Goal: Task Accomplishment & Management: Complete application form

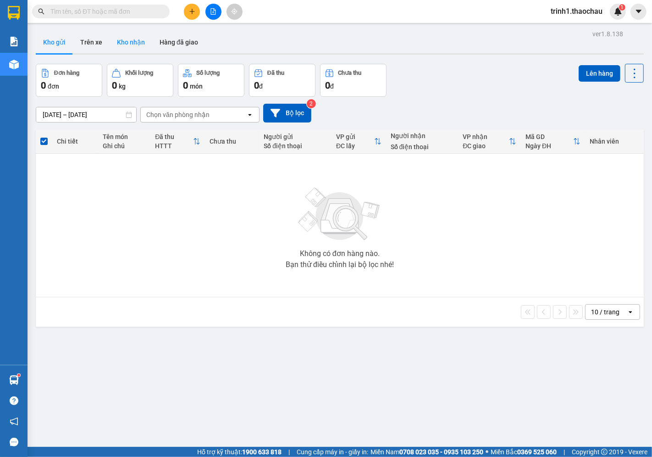
click at [136, 42] on button "Kho nhận" at bounding box center [131, 42] width 43 height 22
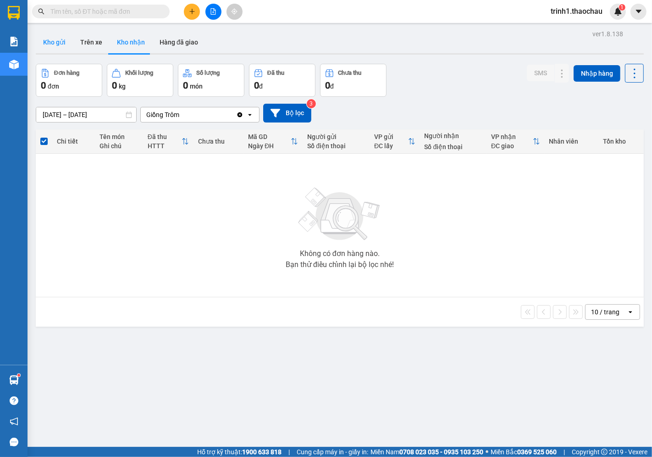
click at [56, 37] on button "Kho gửi" at bounding box center [54, 42] width 37 height 22
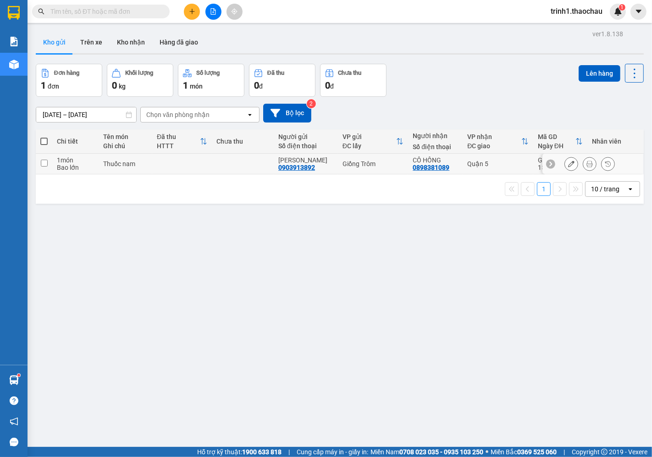
click at [587, 163] on icon at bounding box center [590, 164] width 6 height 6
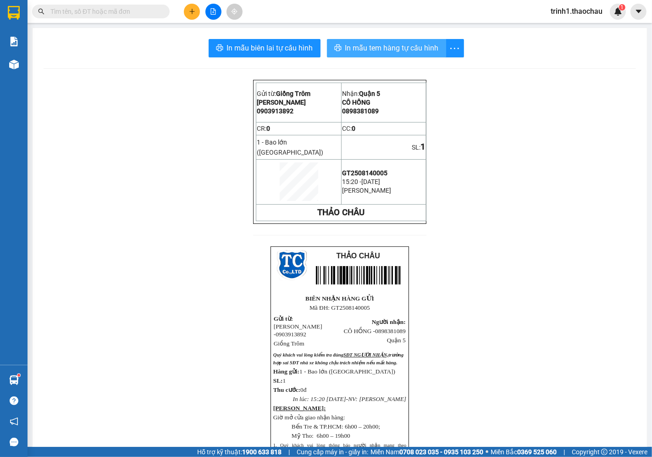
click at [368, 46] on span "In mẫu tem hàng tự cấu hình" at bounding box center [393, 47] width 94 height 11
click at [189, 10] on icon "plus" at bounding box center [192, 11] width 6 height 6
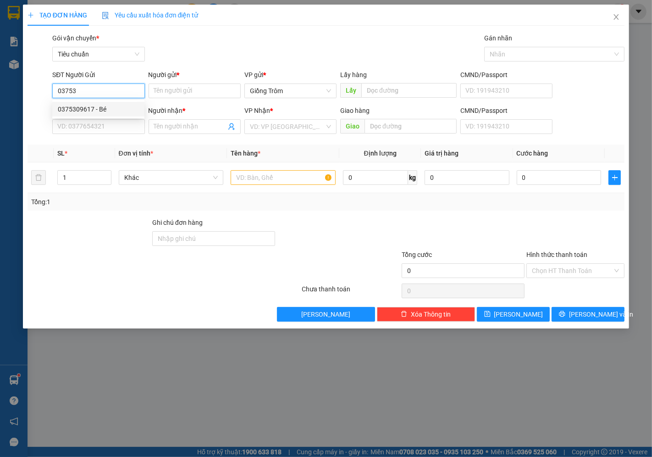
click at [111, 105] on div "0375309617 - Bé" at bounding box center [98, 109] width 81 height 10
type input "0375309617"
type input "Bé"
type input "0375309617"
click at [107, 123] on input "SĐT Người Nhận *" at bounding box center [98, 126] width 92 height 15
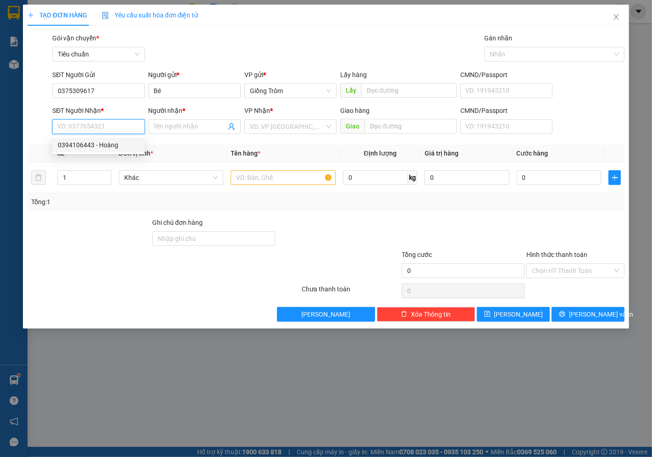
click at [111, 141] on div "0394106443 - Hoàng" at bounding box center [98, 145] width 81 height 10
type input "0394106443"
type input "Hoàng"
click at [136, 173] on span "Khác" at bounding box center [171, 178] width 94 height 14
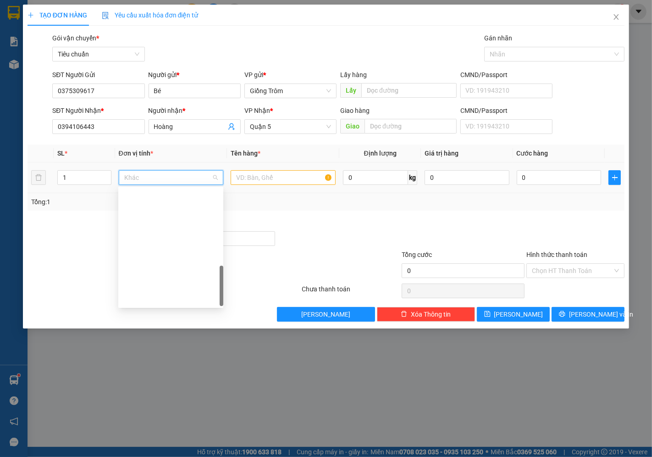
scroll to position [286, 0]
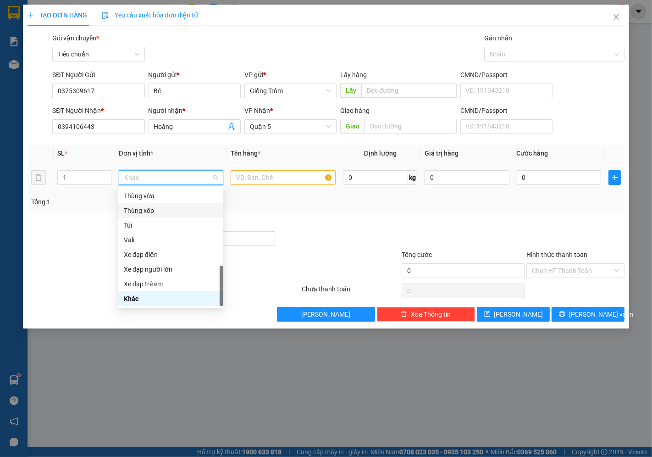
click at [165, 208] on div "Thùng xốp" at bounding box center [171, 211] width 94 height 10
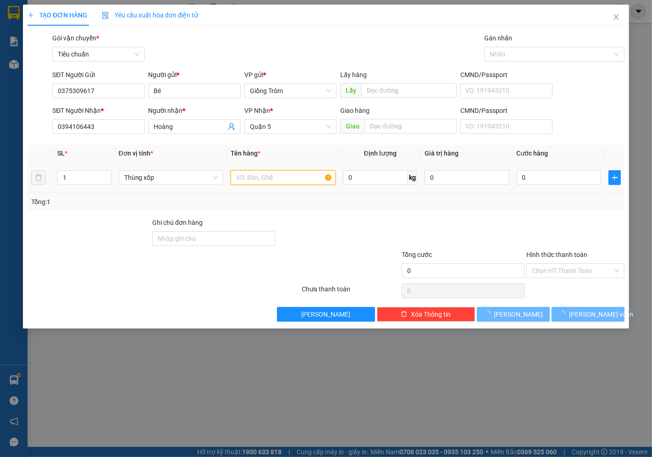
click at [273, 179] on input "text" at bounding box center [283, 177] width 105 height 15
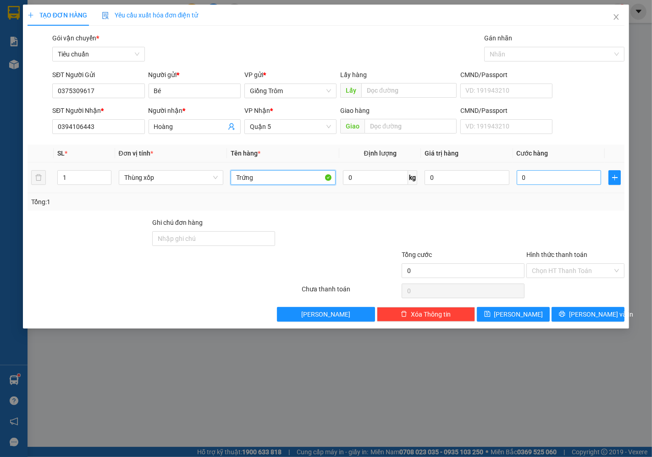
type input "Trứng"
click at [533, 175] on input "0" at bounding box center [559, 177] width 84 height 15
type input "5"
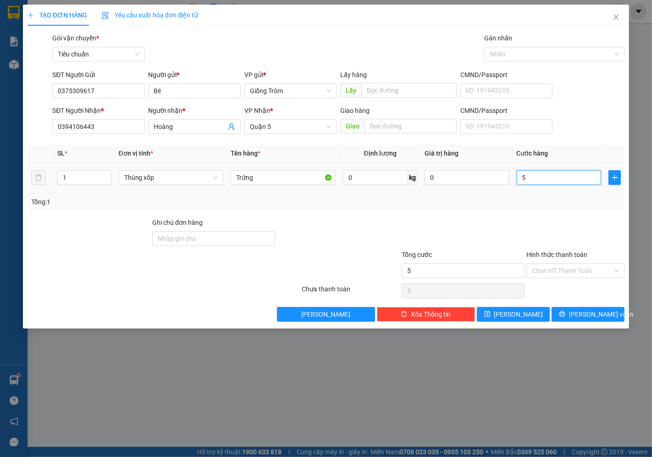
type input "50"
type input "50.000"
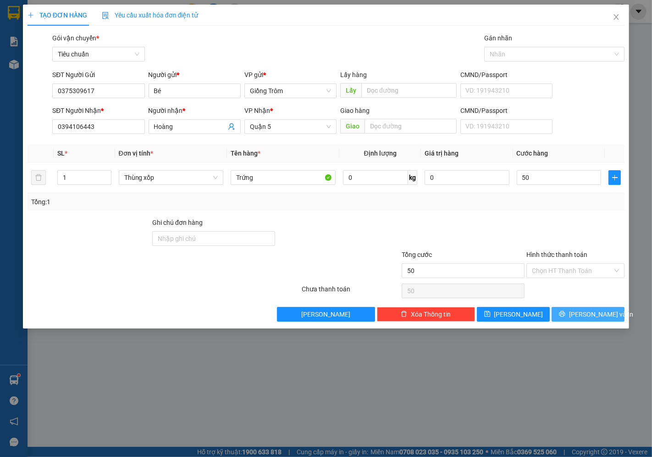
type input "50.000"
click at [595, 312] on span "[PERSON_NAME] và In" at bounding box center [601, 314] width 64 height 10
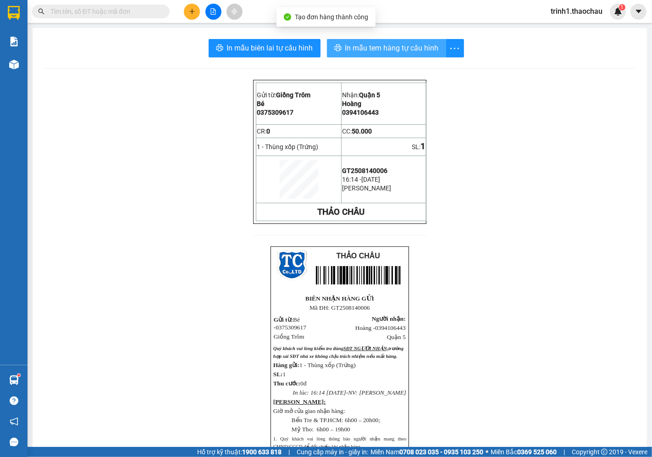
click at [361, 46] on span "In mẫu tem hàng tự cấu hình" at bounding box center [393, 47] width 94 height 11
